Goal: Task Accomplishment & Management: Manage account settings

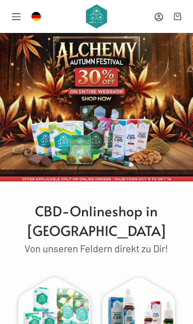
click at [159, 21] on icon "Anmelden" at bounding box center [159, 17] width 8 height 8
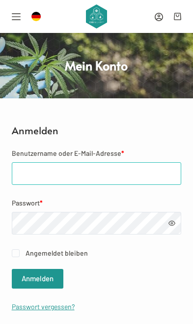
type input "Selin.kocausta@hotmail.de"
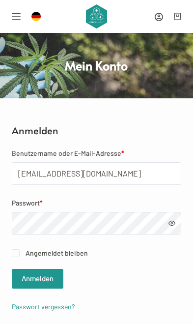
click at [37, 279] on button "Anmelden" at bounding box center [38, 279] width 52 height 20
click at [53, 277] on button "Anmelden" at bounding box center [38, 279] width 52 height 20
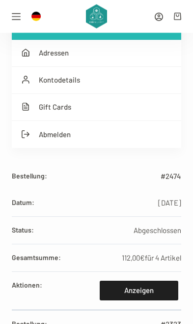
scroll to position [111, 0]
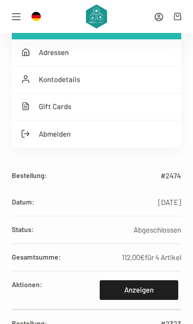
click at [140, 287] on link "Anzeigen" at bounding box center [139, 290] width 78 height 20
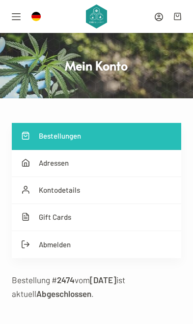
click at [101, 278] on mark "09.10.2025" at bounding box center [103, 280] width 27 height 10
